Goal: Check status

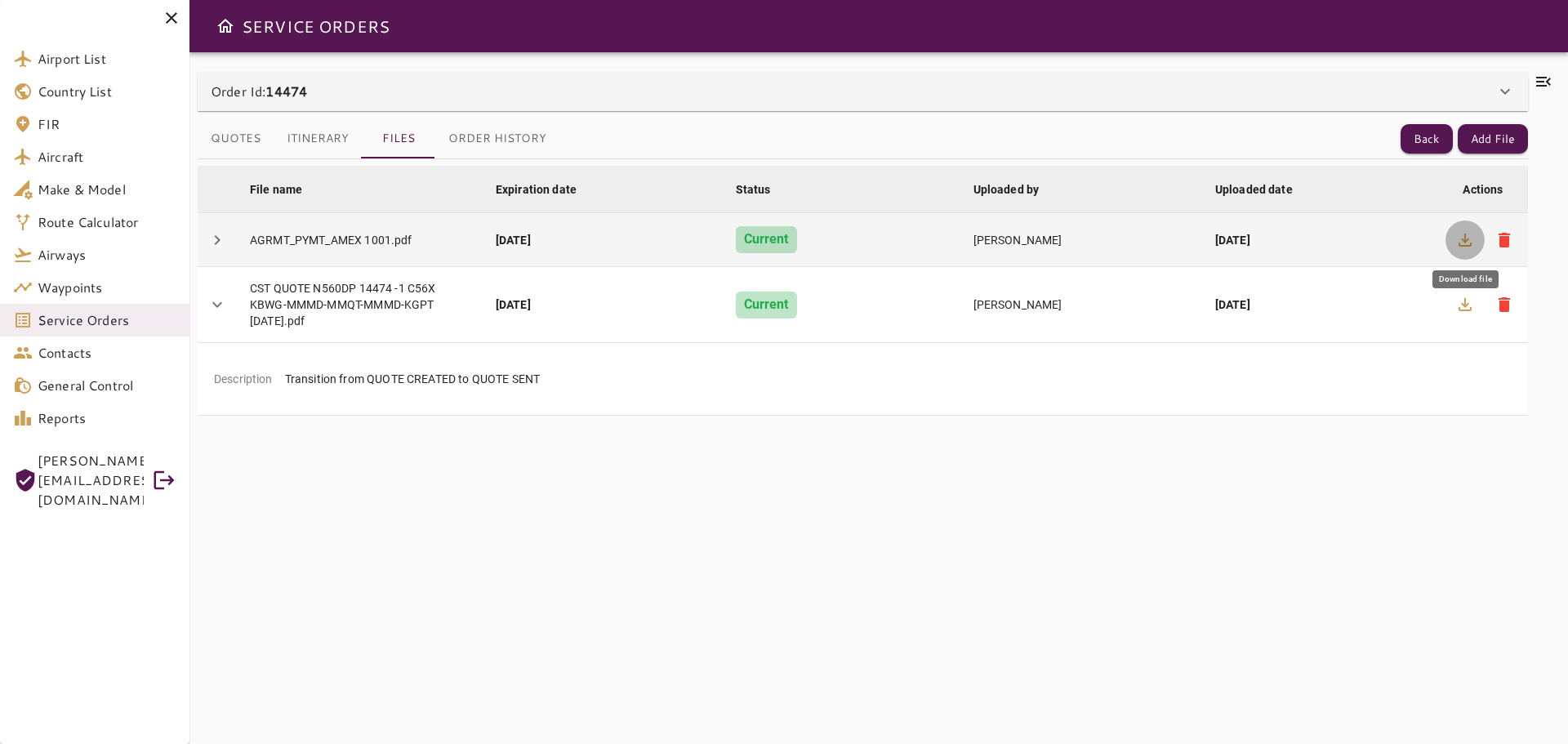
click at [1459, 245] on icon "button" at bounding box center [1464, 240] width 19 height 19
click at [1465, 244] on icon "button" at bounding box center [1464, 240] width 19 height 19
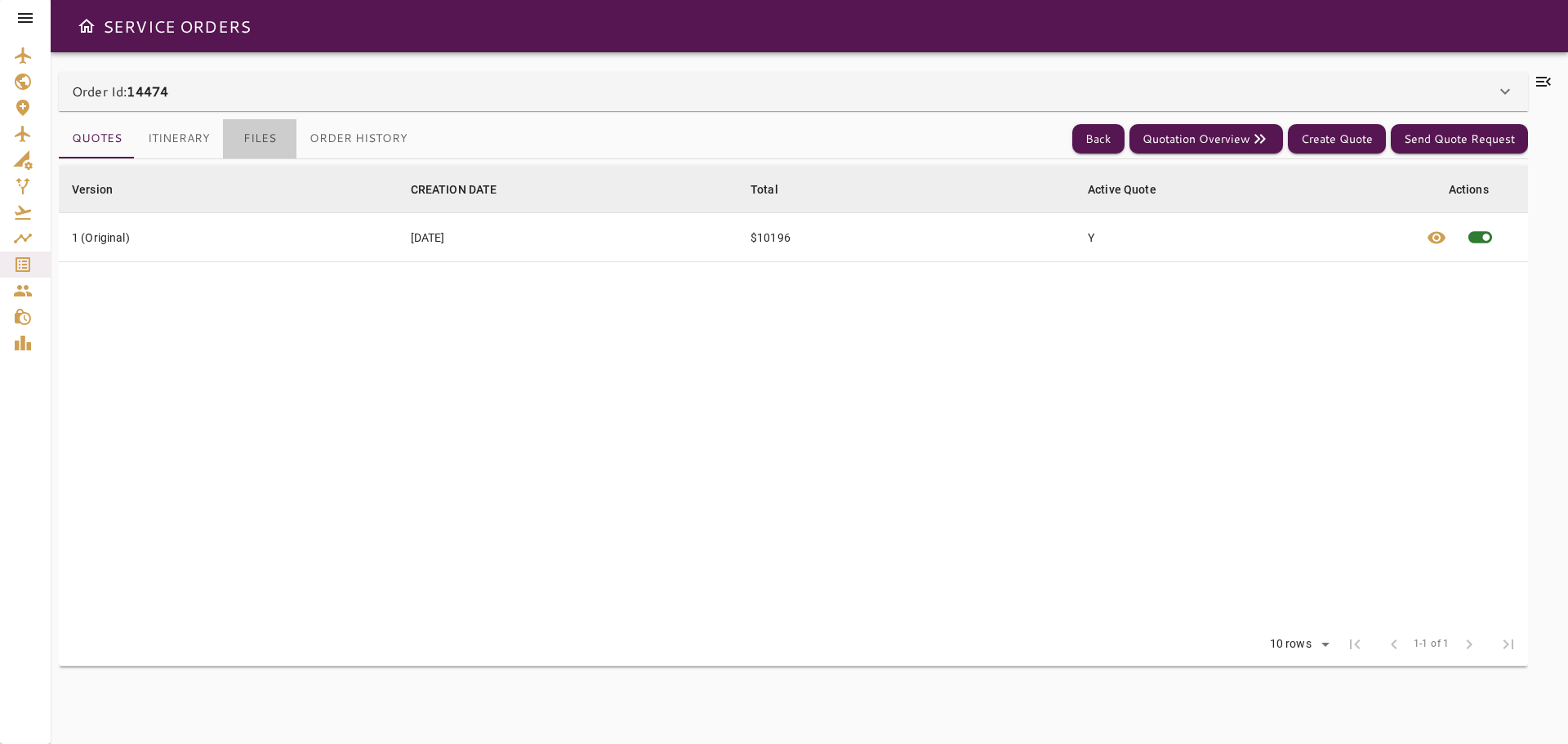
click at [261, 140] on button "Files" at bounding box center [259, 139] width 73 height 40
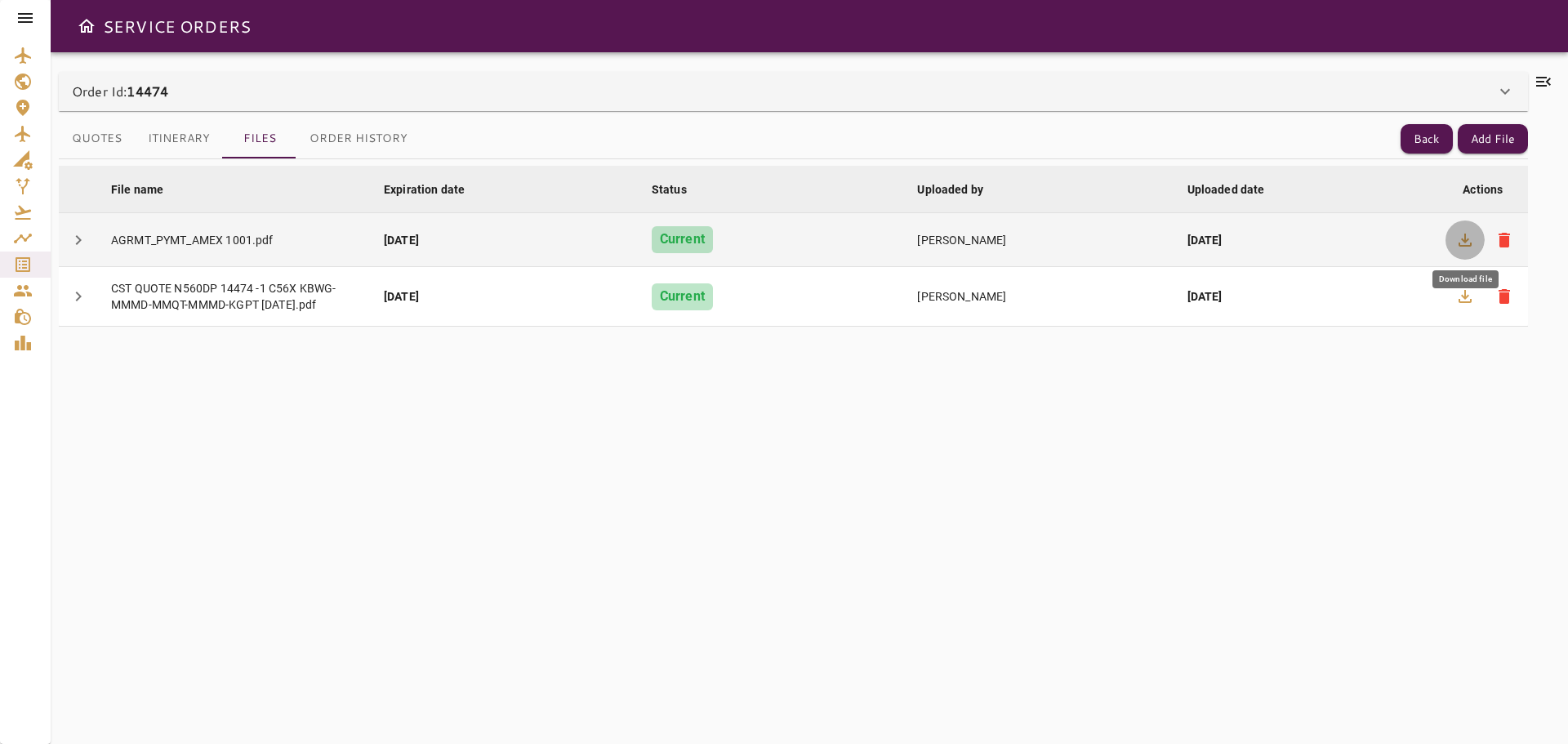
click at [1466, 243] on icon "button" at bounding box center [1464, 240] width 19 height 19
